Goal: Find specific page/section: Find specific page/section

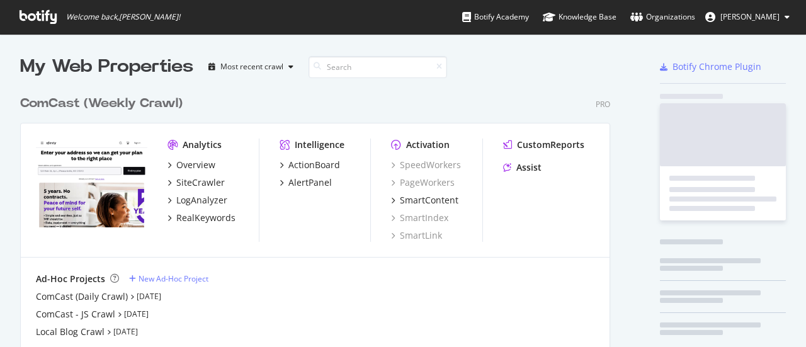
scroll to position [338, 787]
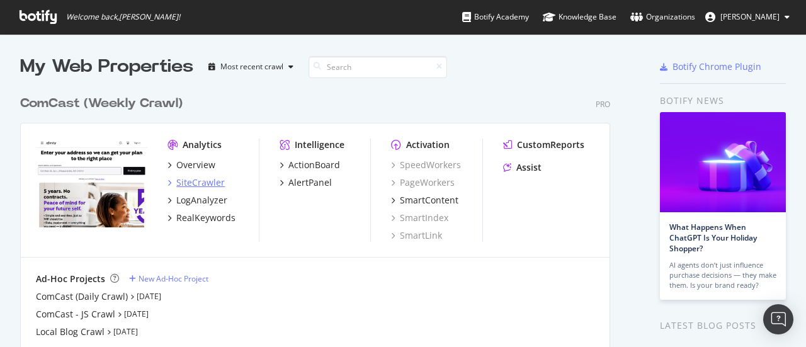
click at [202, 184] on div "SiteCrawler" at bounding box center [200, 182] width 49 height 13
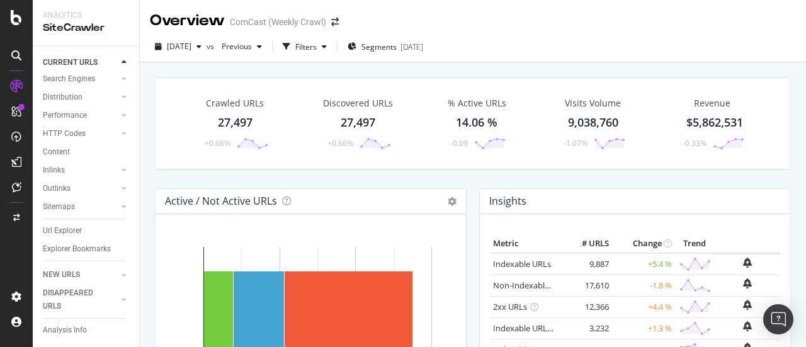
scroll to position [88, 0]
click at [79, 224] on div "Url Explorer" at bounding box center [62, 230] width 39 height 13
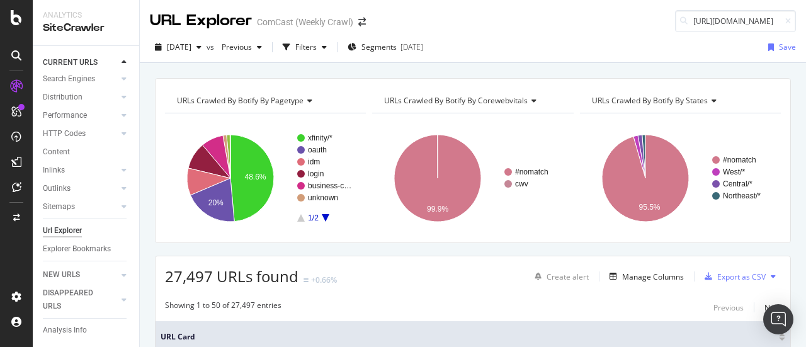
scroll to position [0, 75]
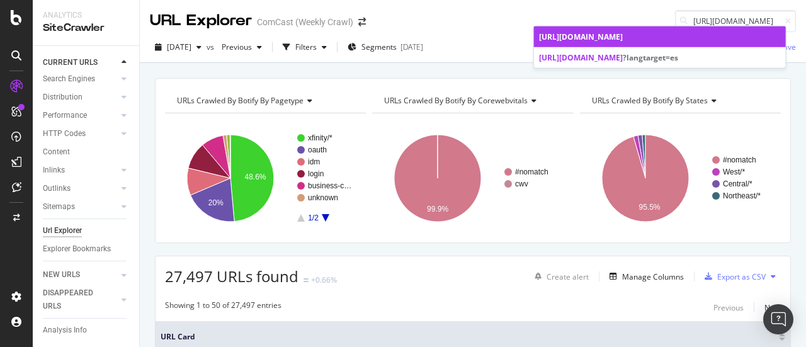
type input "[URL][DOMAIN_NAME]"
click at [623, 37] on span "[URL][DOMAIN_NAME]" at bounding box center [581, 37] width 84 height 11
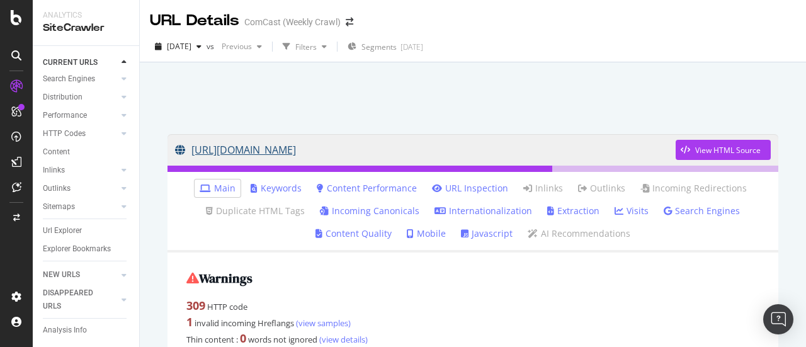
click at [354, 150] on link "[URL][DOMAIN_NAME]" at bounding box center [425, 150] width 501 height 32
